Goal: Information Seeking & Learning: Learn about a topic

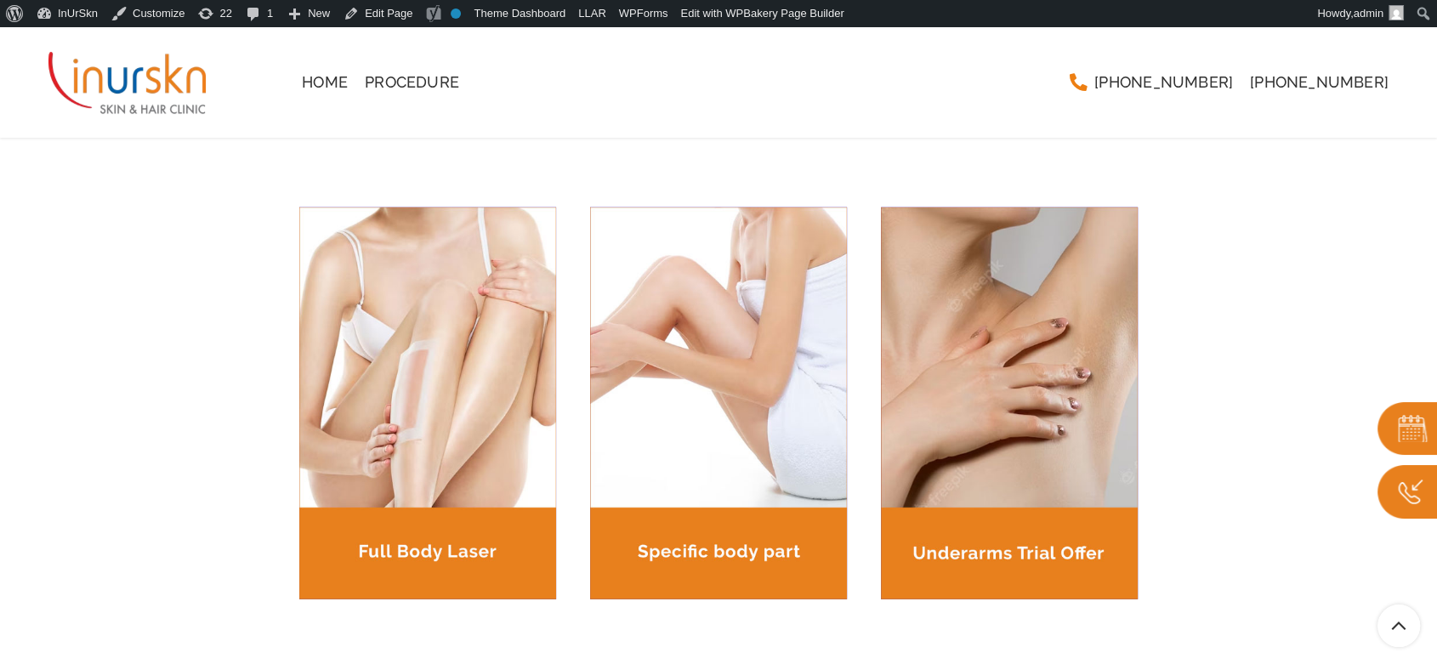
scroll to position [2143, 0]
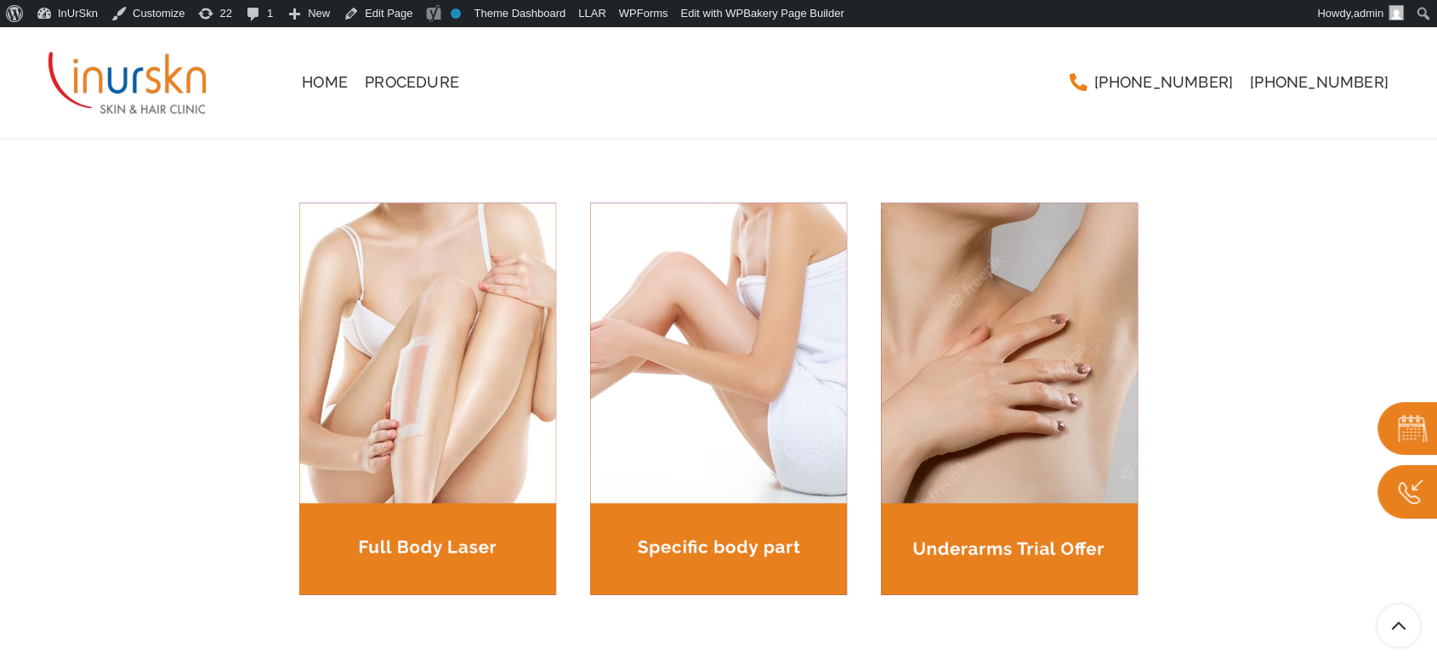
drag, startPoint x: 386, startPoint y: 32, endPoint x: 254, endPoint y: 207, distance: 219.1
click at [254, 207] on div "Under Arms Trial Offer @99 Rs Not Sure if Laser Hair Removal is right for you. …" at bounding box center [718, 390] width 1013 height 723
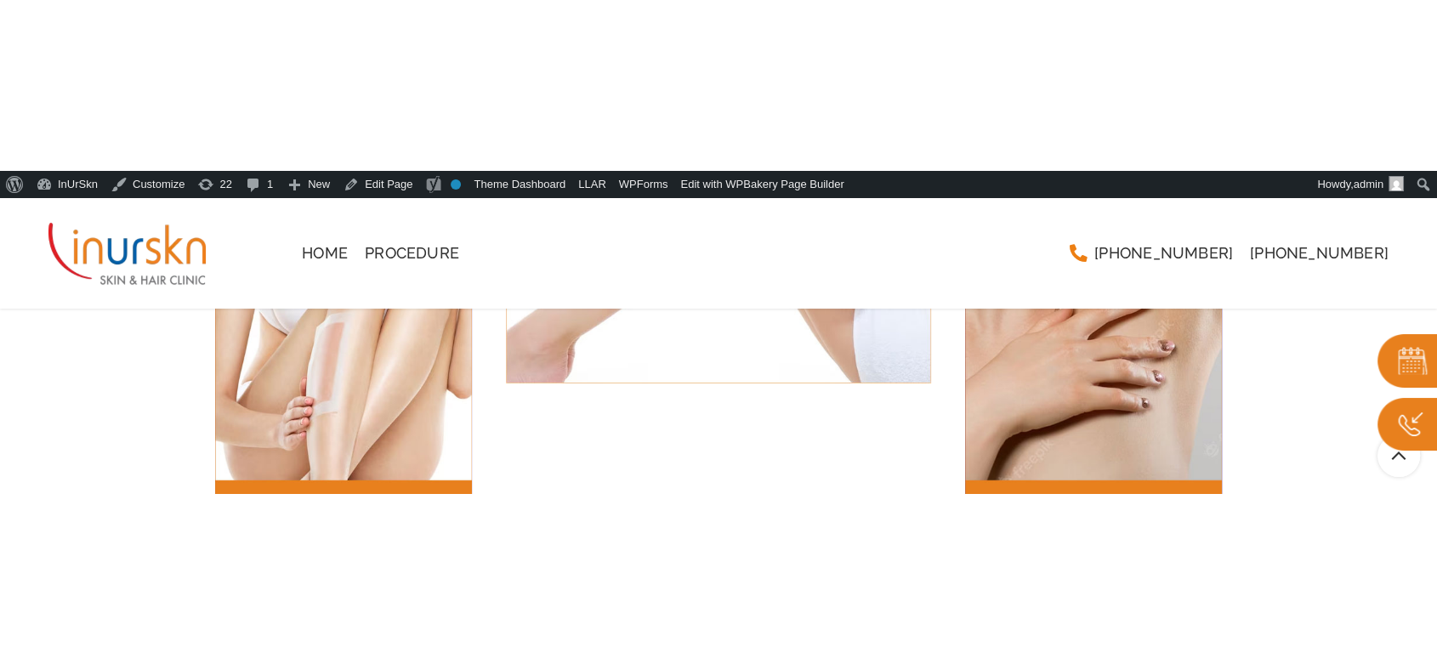
scroll to position [2002, 0]
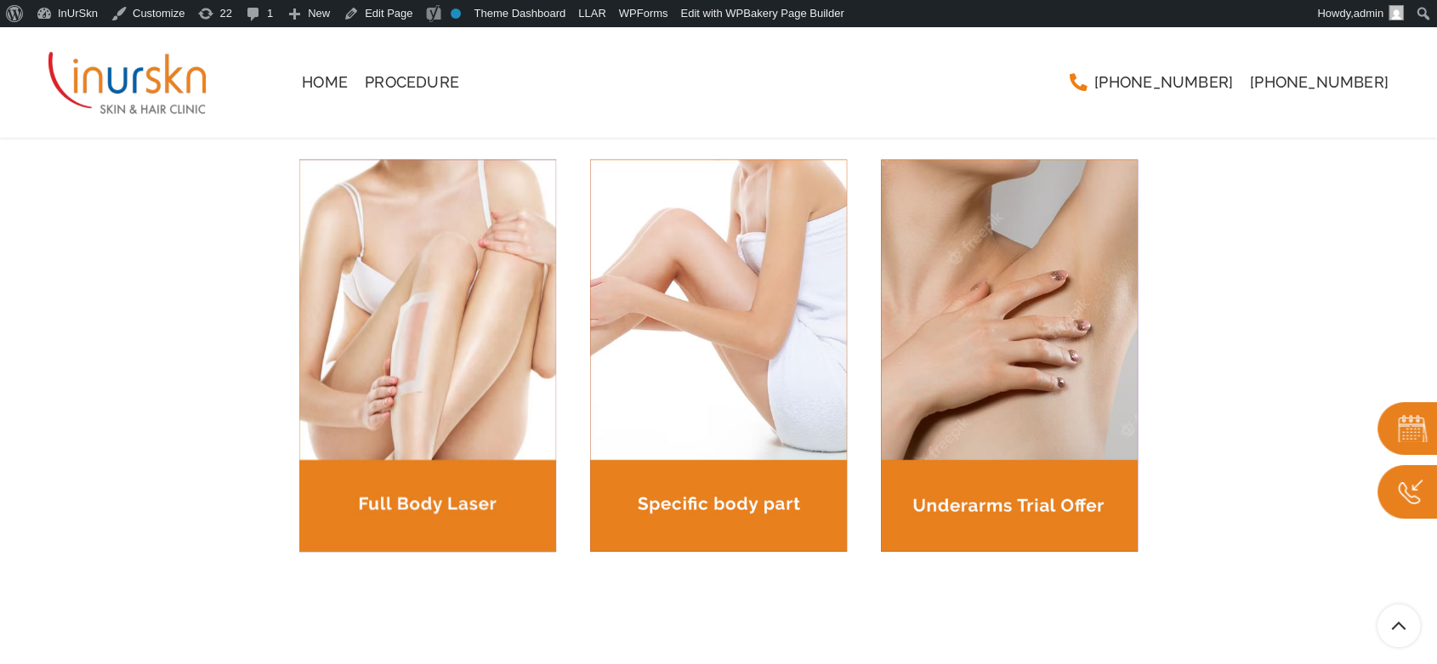
scroll to position [2139, 0]
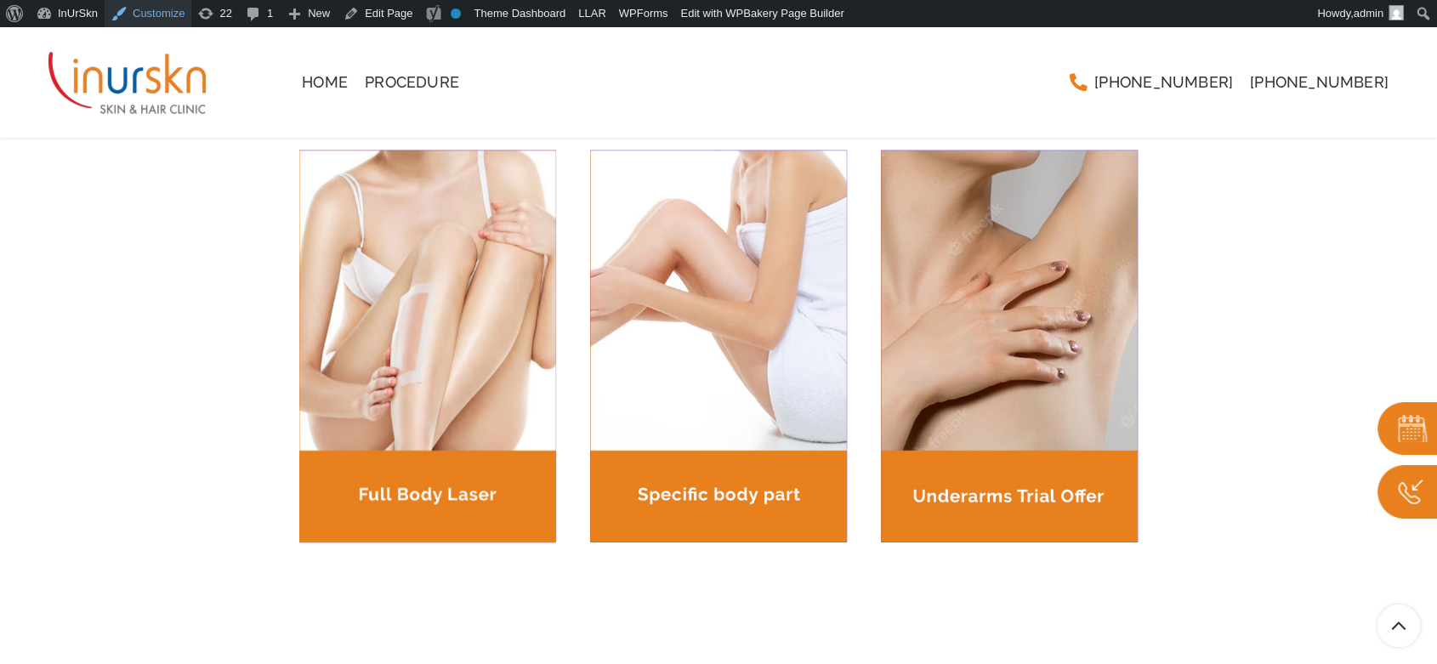
scroll to position [2148, 0]
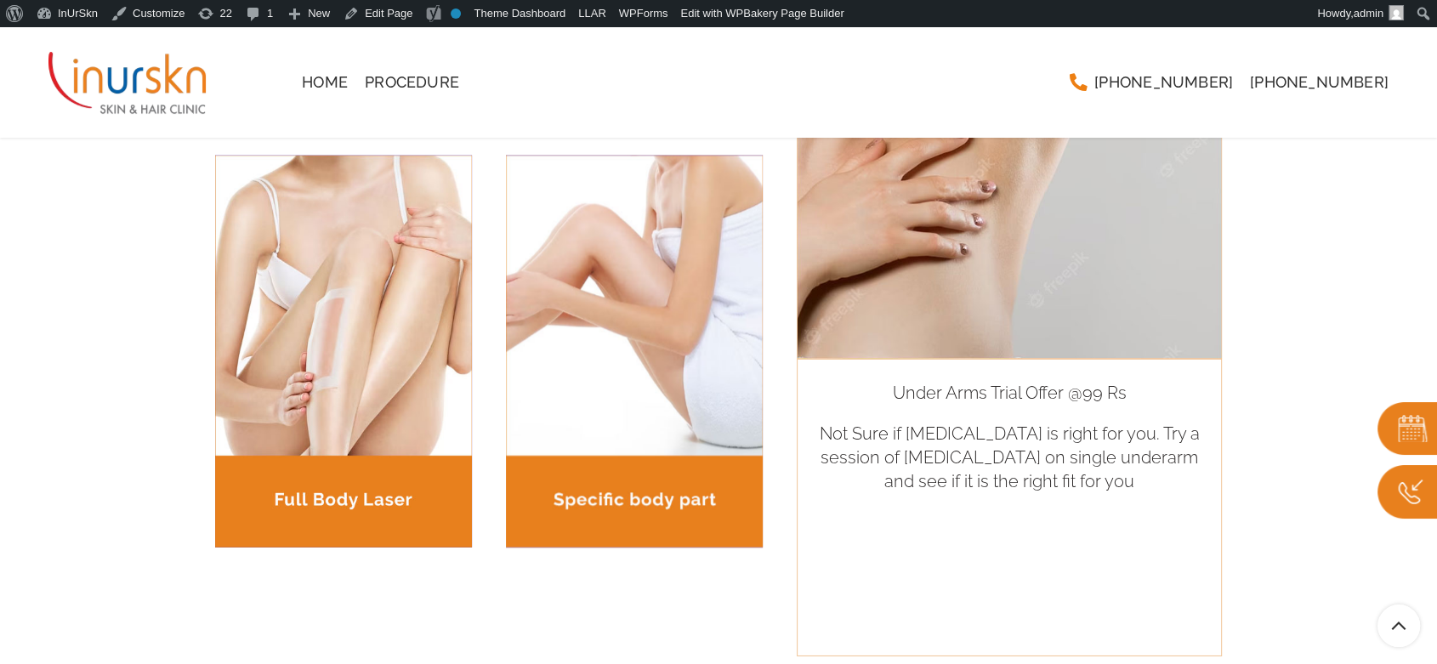
scroll to position [2224, 0]
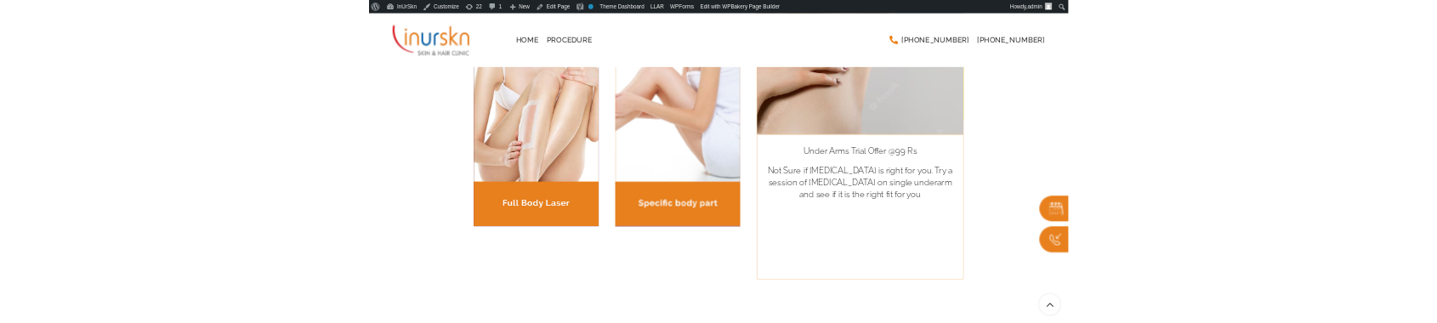
scroll to position [2320, 0]
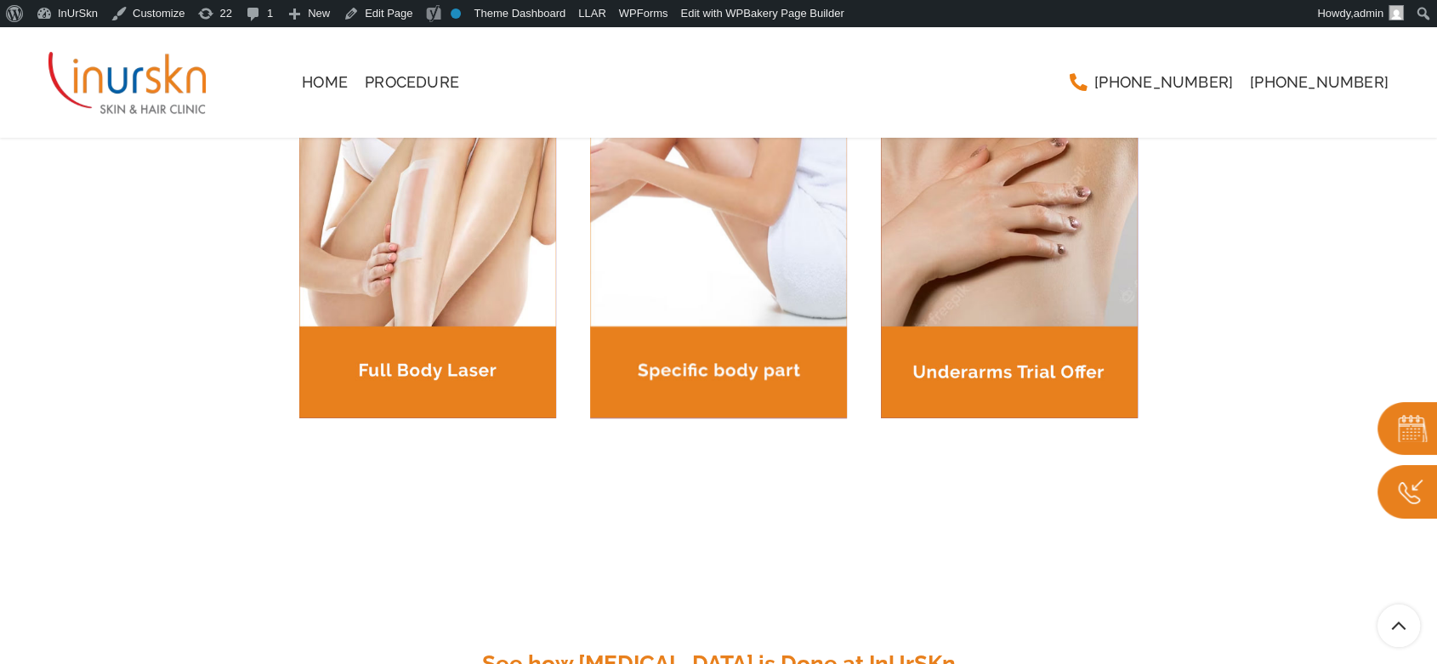
drag, startPoint x: 853, startPoint y: 264, endPoint x: 955, endPoint y: 654, distance: 402.2
click at [955, 654] on h4 "See how [MEDICAL_DATA] is Done at InUrSKn" at bounding box center [718, 663] width 1013 height 31
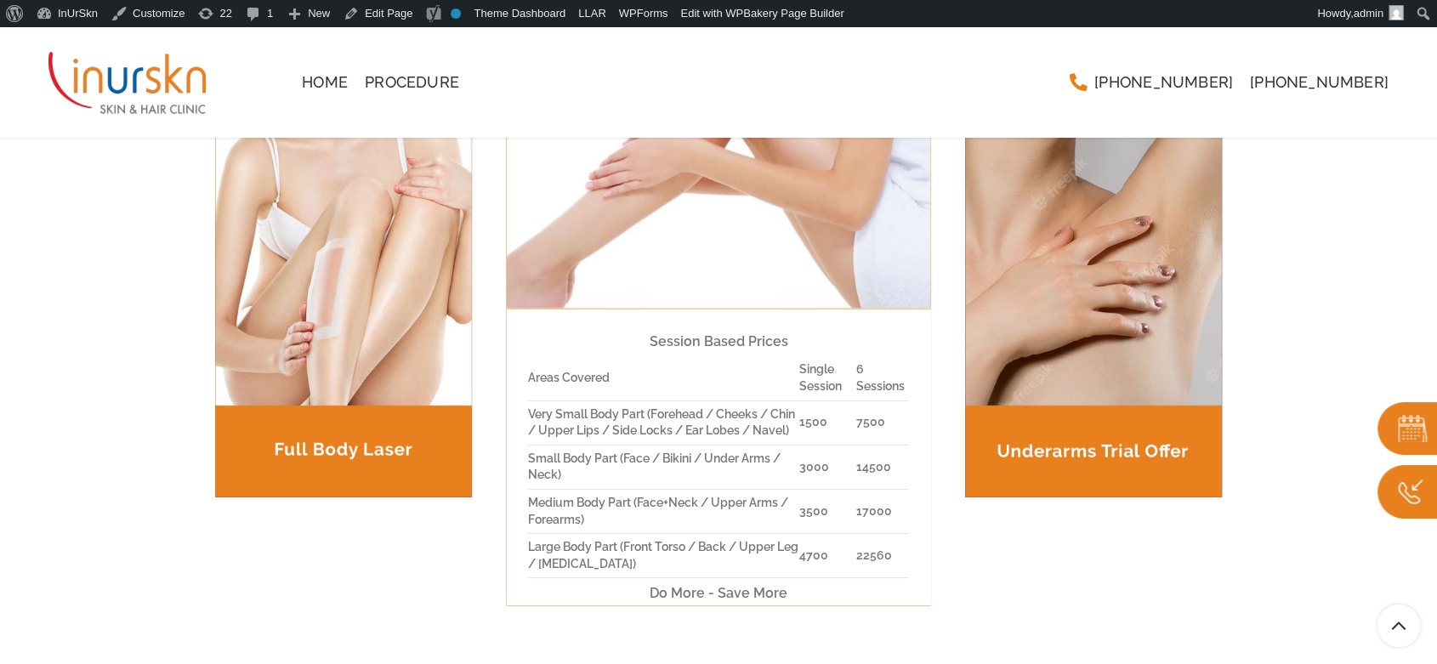
scroll to position [2169, 0]
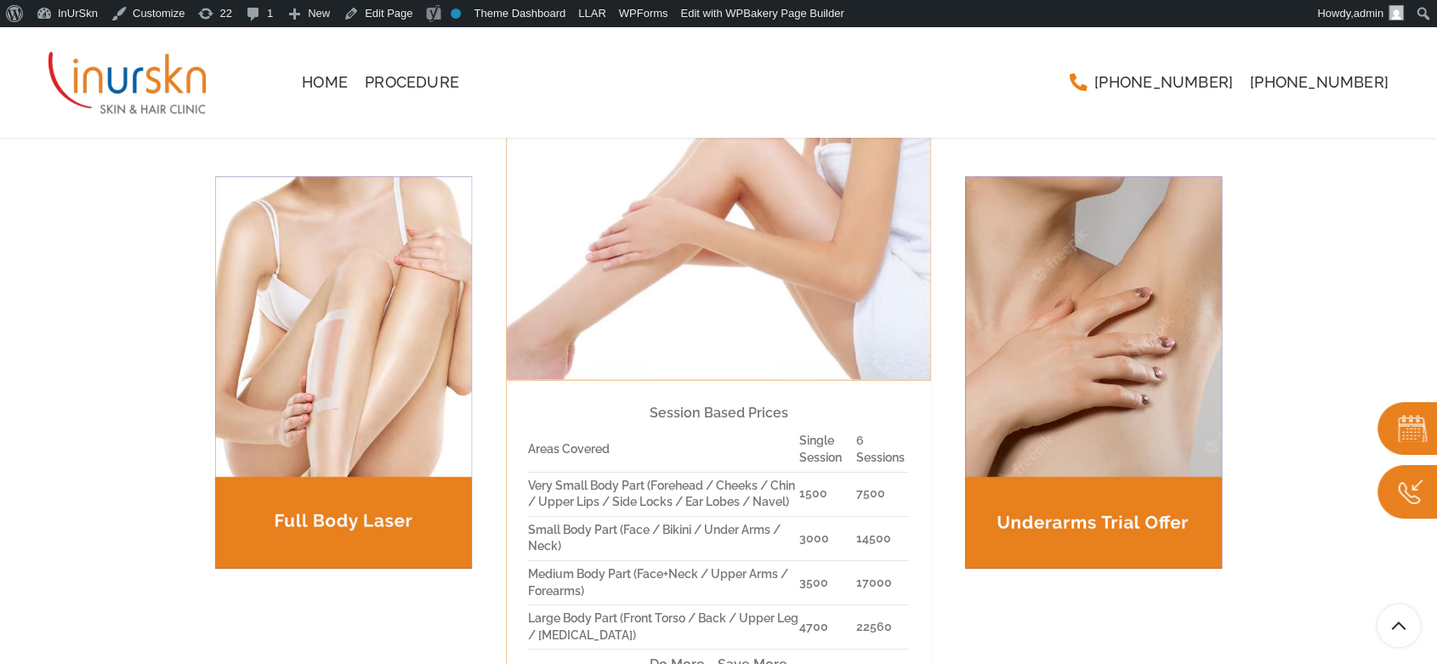
drag, startPoint x: 725, startPoint y: 449, endPoint x: 819, endPoint y: 439, distance: 94.8
click at [819, 439] on td "Single Session" at bounding box center [828, 450] width 58 height 44
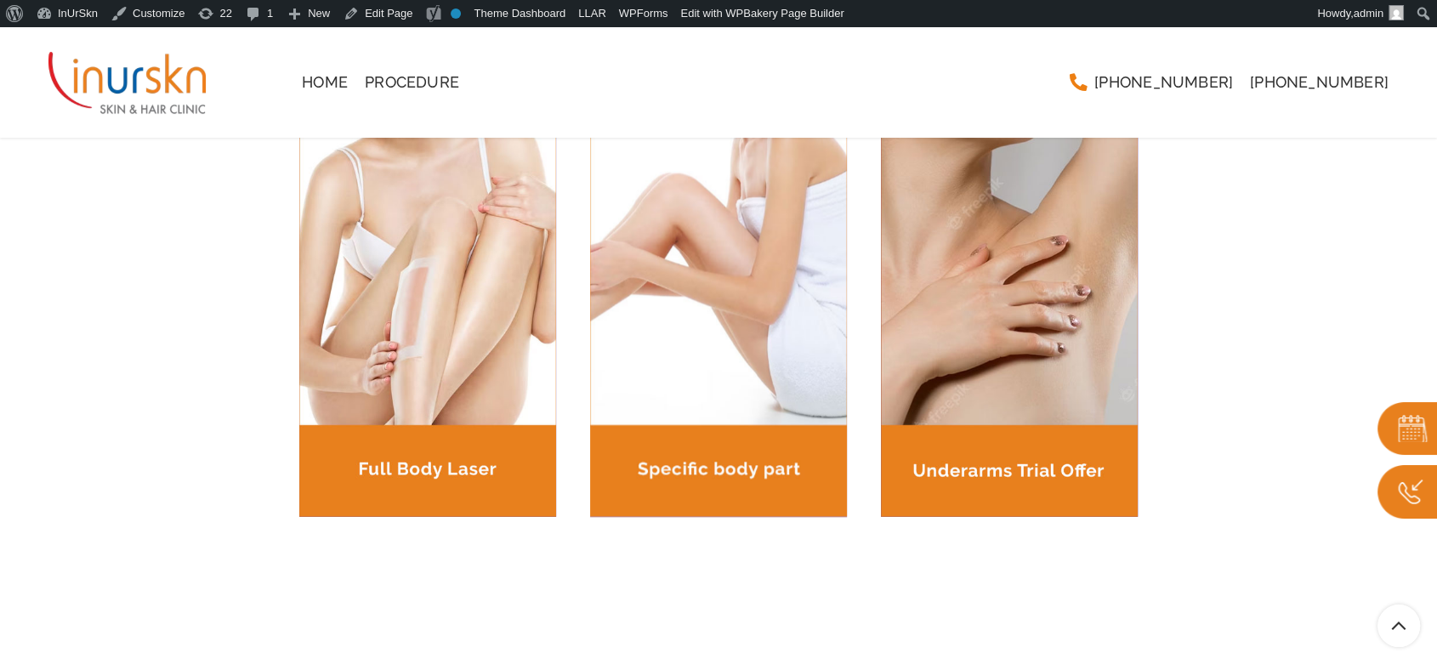
scroll to position [2268, 0]
